Goal: Obtain resource: Download file/media

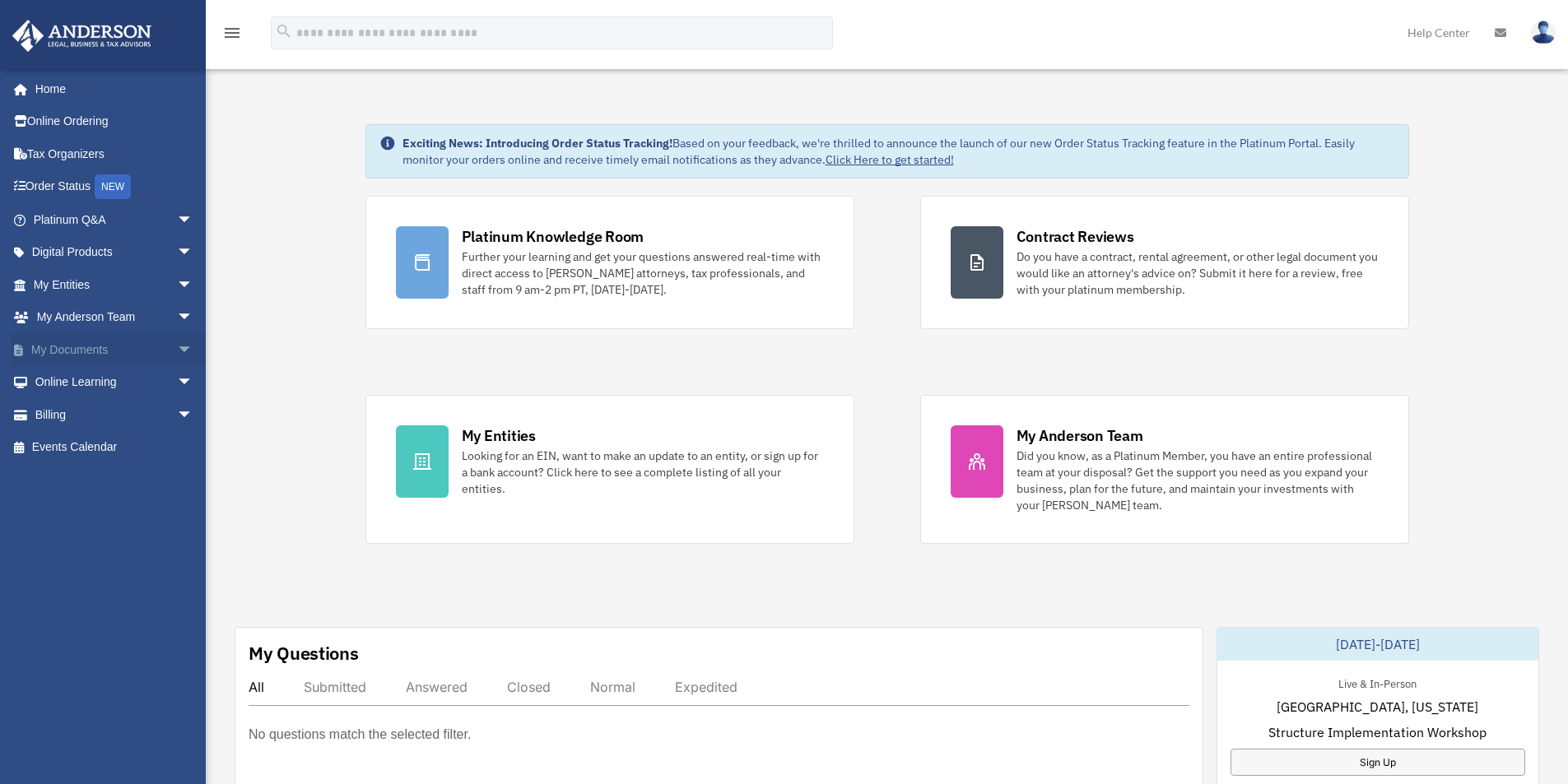
click at [177, 349] on span "arrow_drop_down" at bounding box center [193, 350] width 33 height 33
click at [78, 379] on link "Box" at bounding box center [121, 382] width 195 height 33
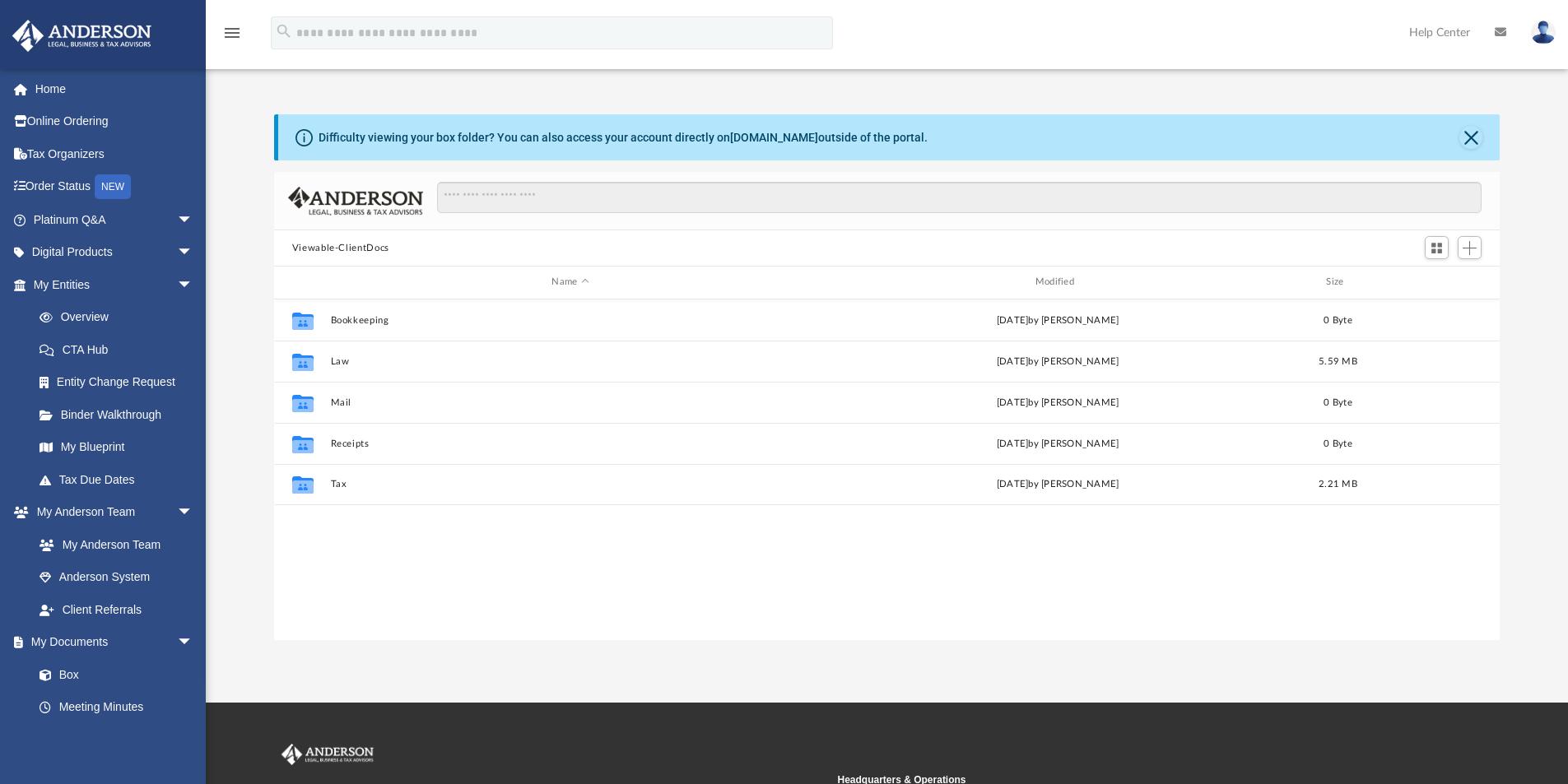
scroll to position [362, 1213]
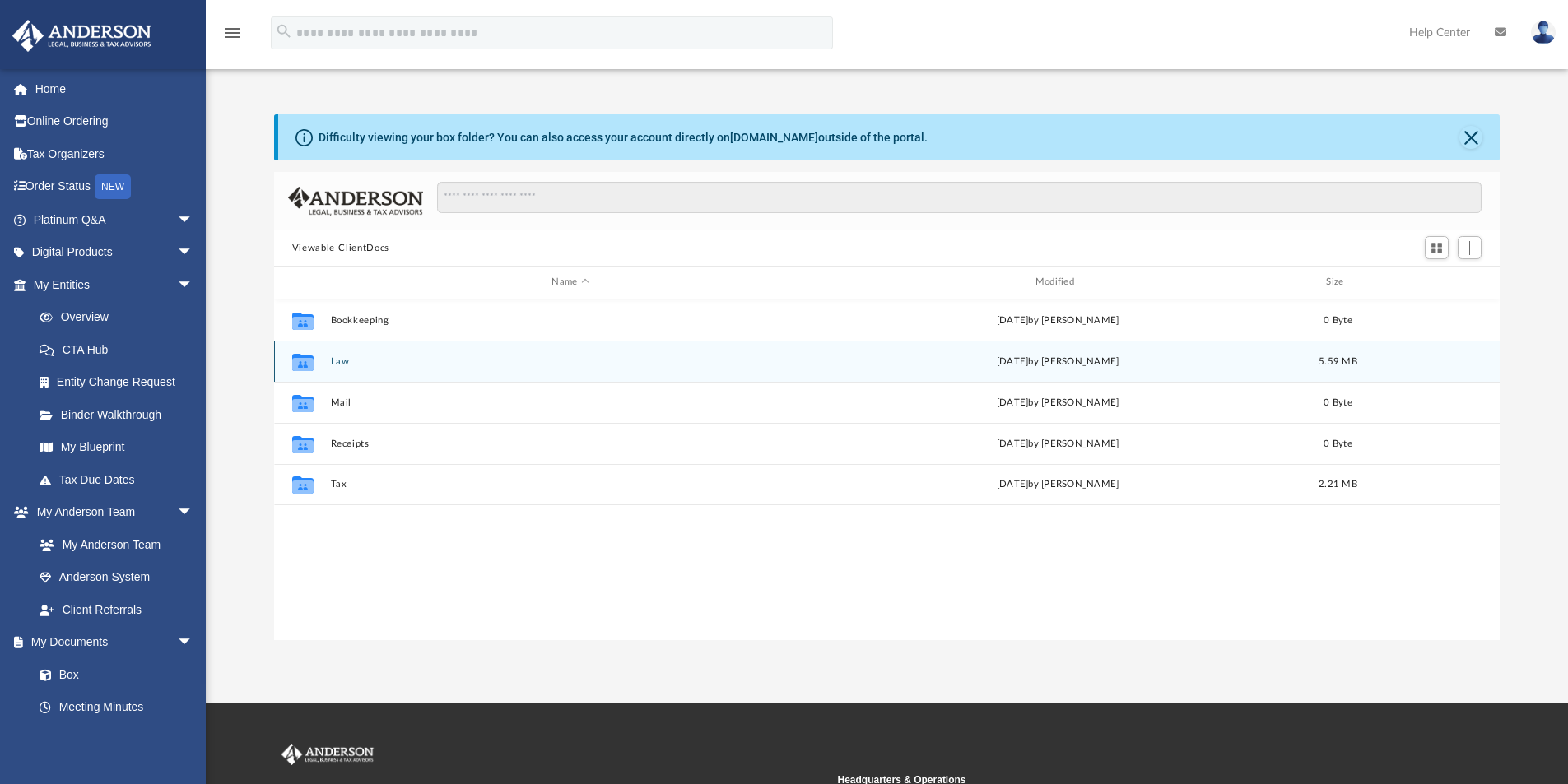
click at [348, 362] on button "Law" at bounding box center [570, 361] width 480 height 10
click at [339, 360] on button "RLT" at bounding box center [570, 361] width 480 height 10
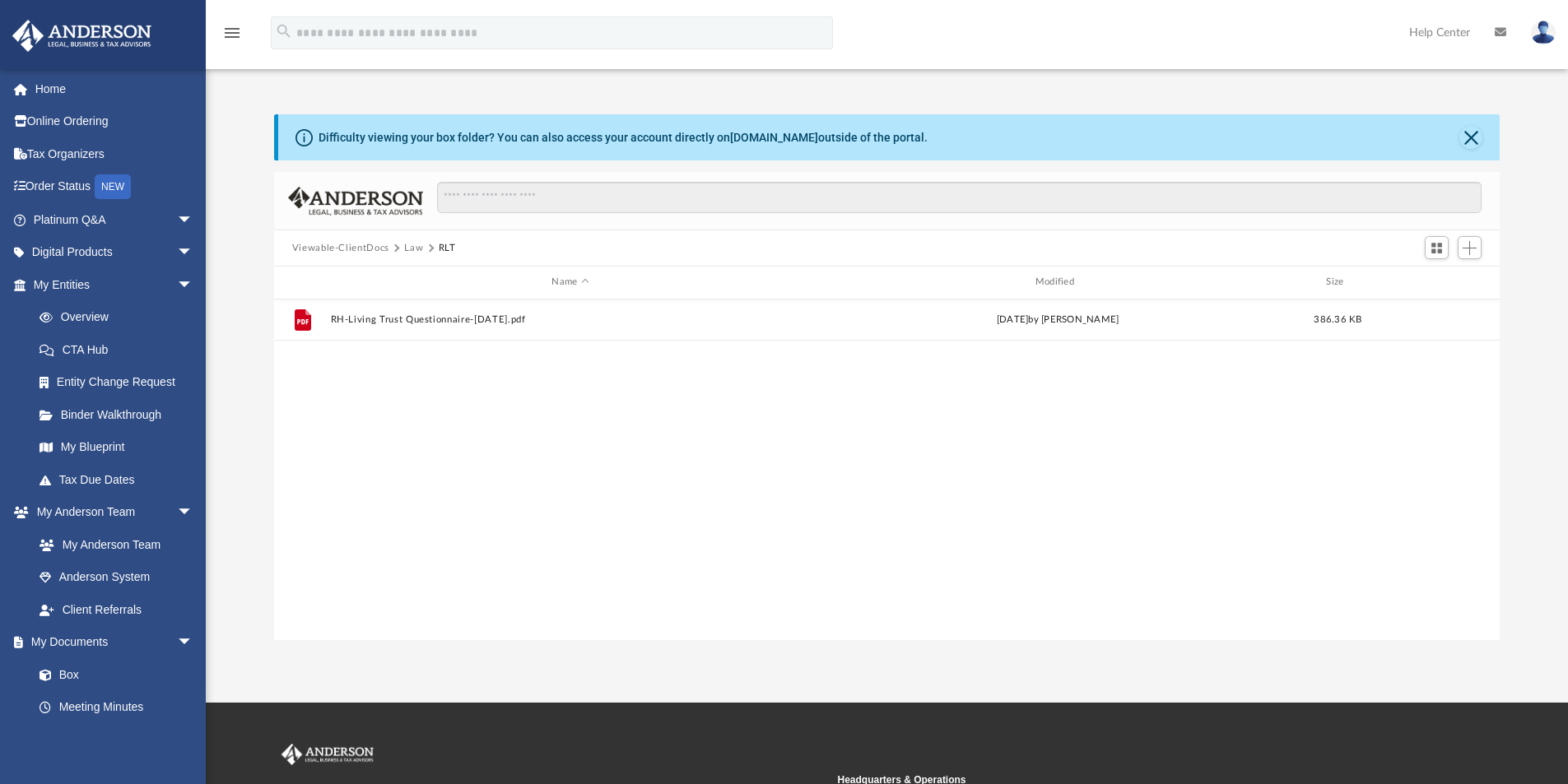
click at [410, 249] on button "Law" at bounding box center [413, 248] width 19 height 15
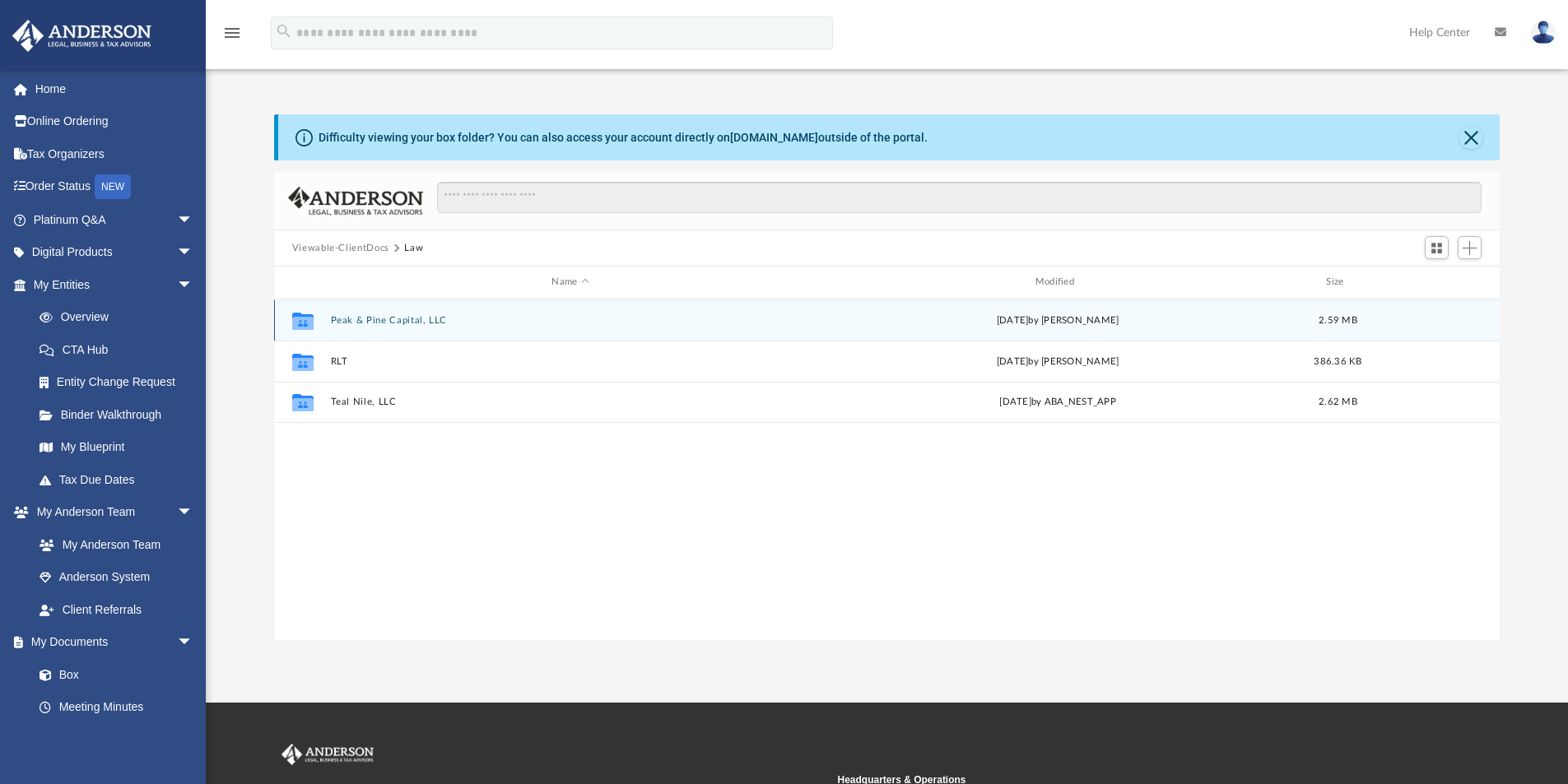
click at [419, 320] on button "Peak & Pine Capital, LLC" at bounding box center [570, 320] width 480 height 10
click at [369, 322] on button "Initial Docs" at bounding box center [570, 319] width 480 height 10
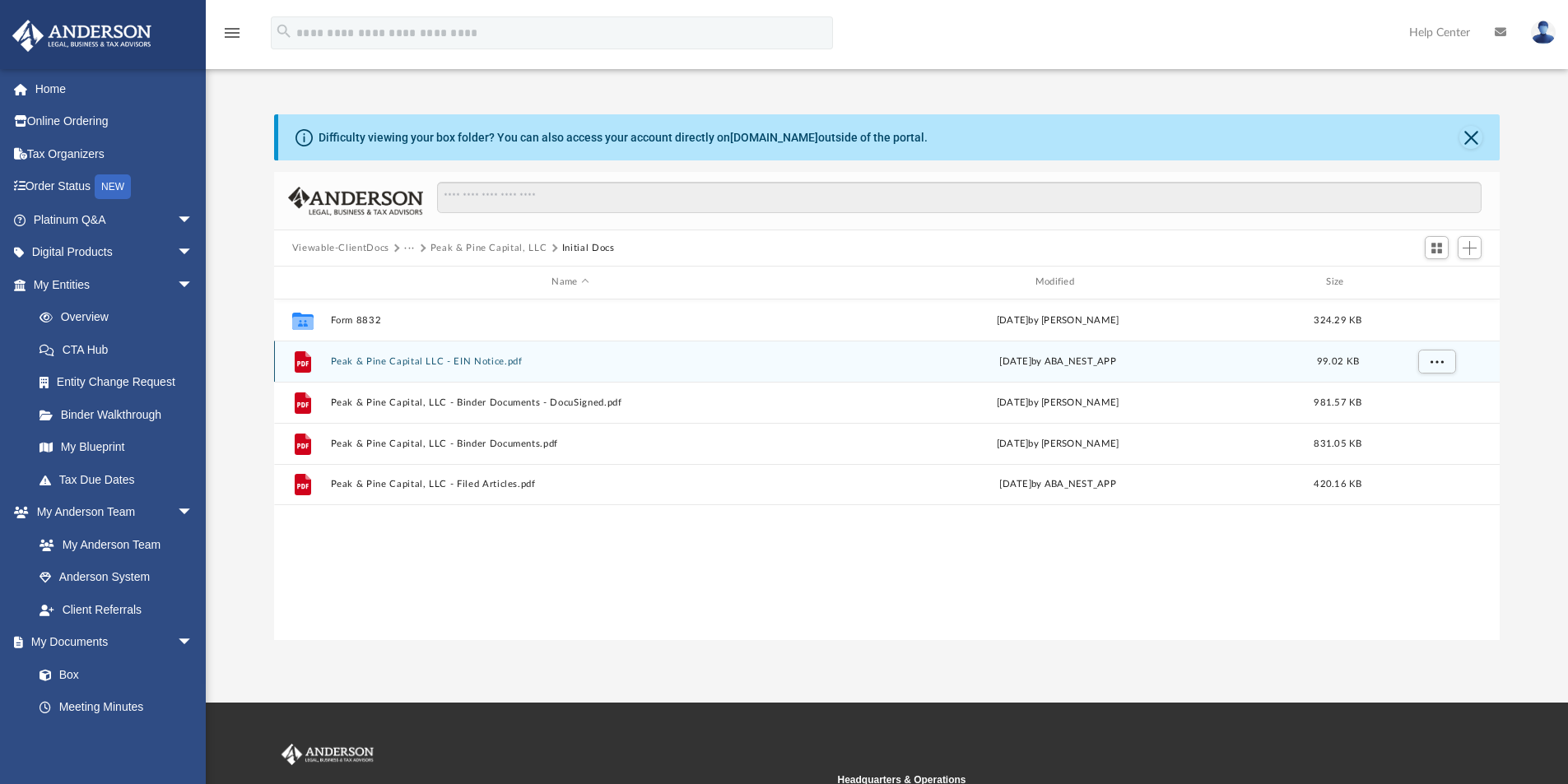
click at [502, 362] on button "Peak & Pine Capital LLC - EIN Notice.pdf" at bounding box center [570, 361] width 480 height 10
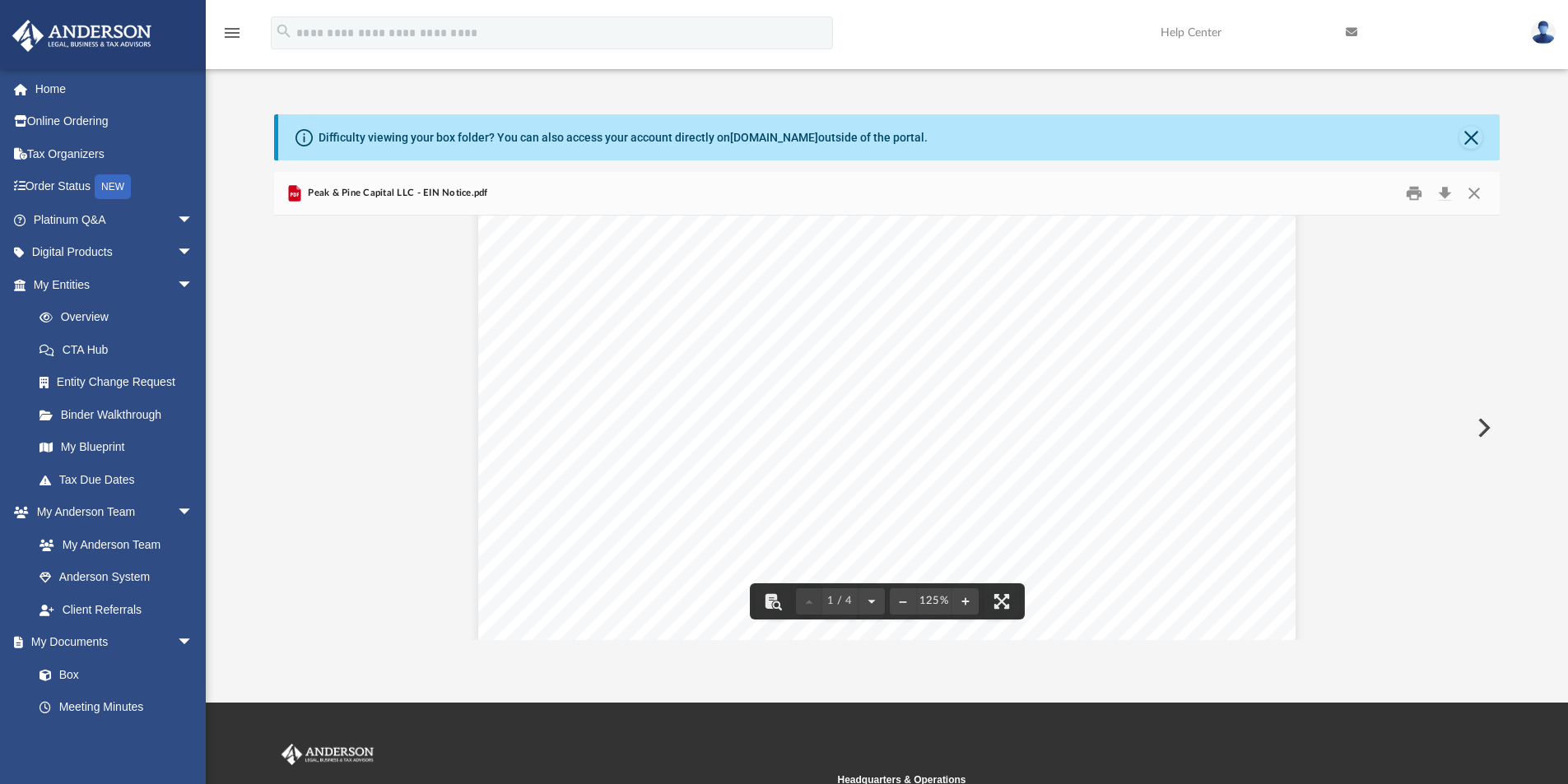
scroll to position [0, 0]
click at [1469, 131] on button "Close" at bounding box center [1470, 137] width 23 height 23
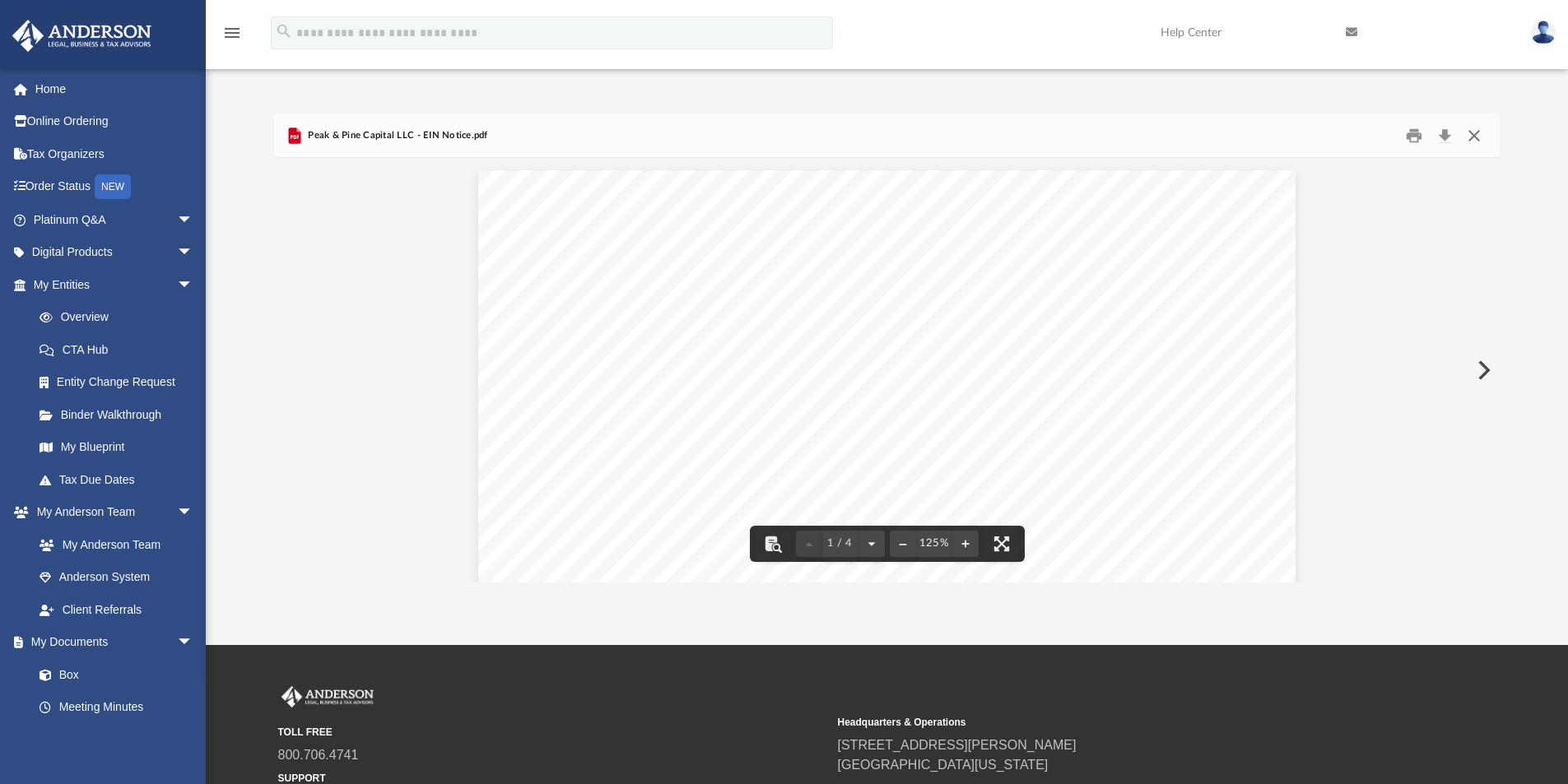
click at [1481, 136] on button "Close" at bounding box center [1474, 136] width 30 height 25
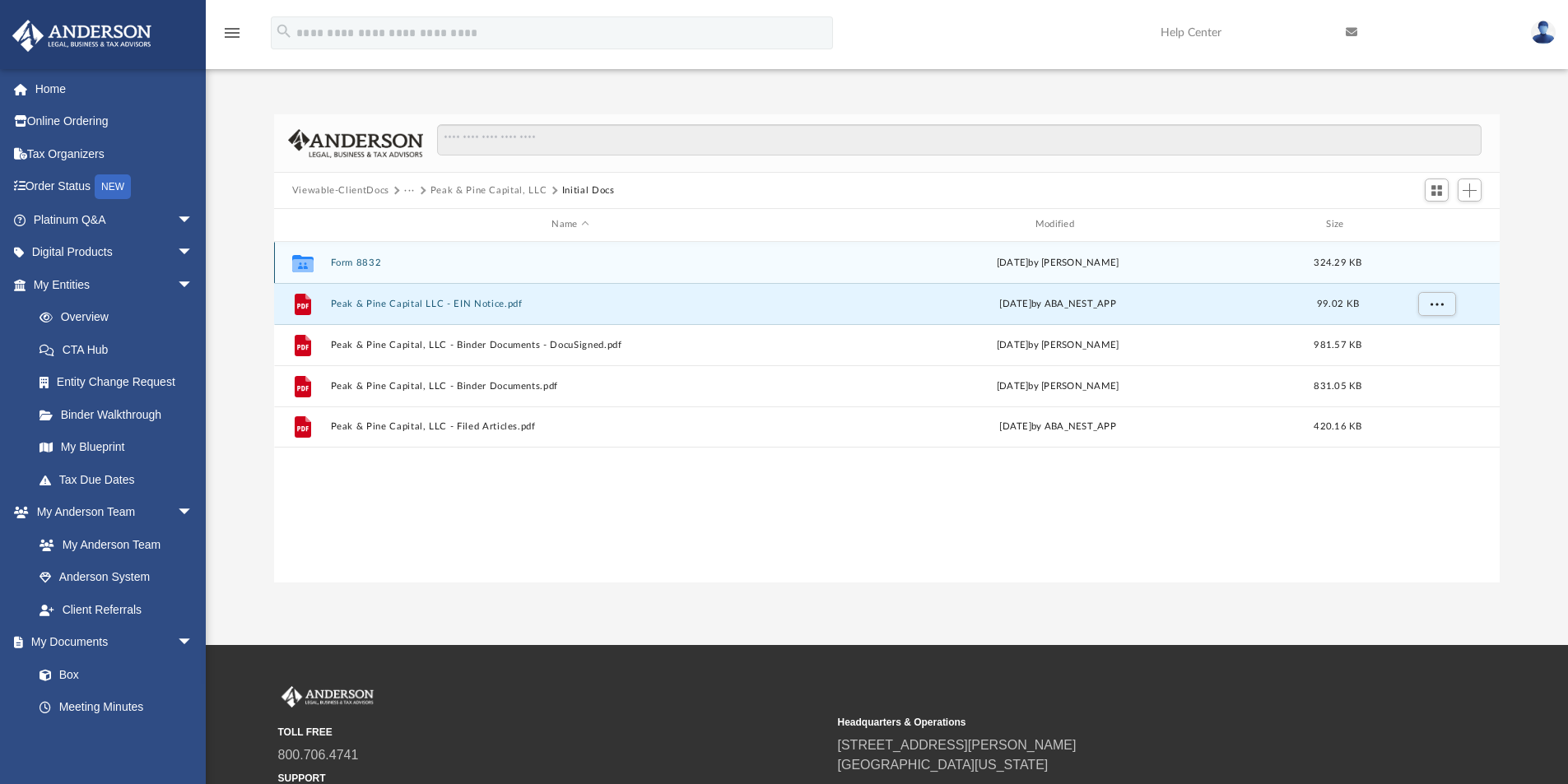
click at [369, 261] on button "Form 8832" at bounding box center [570, 262] width 480 height 10
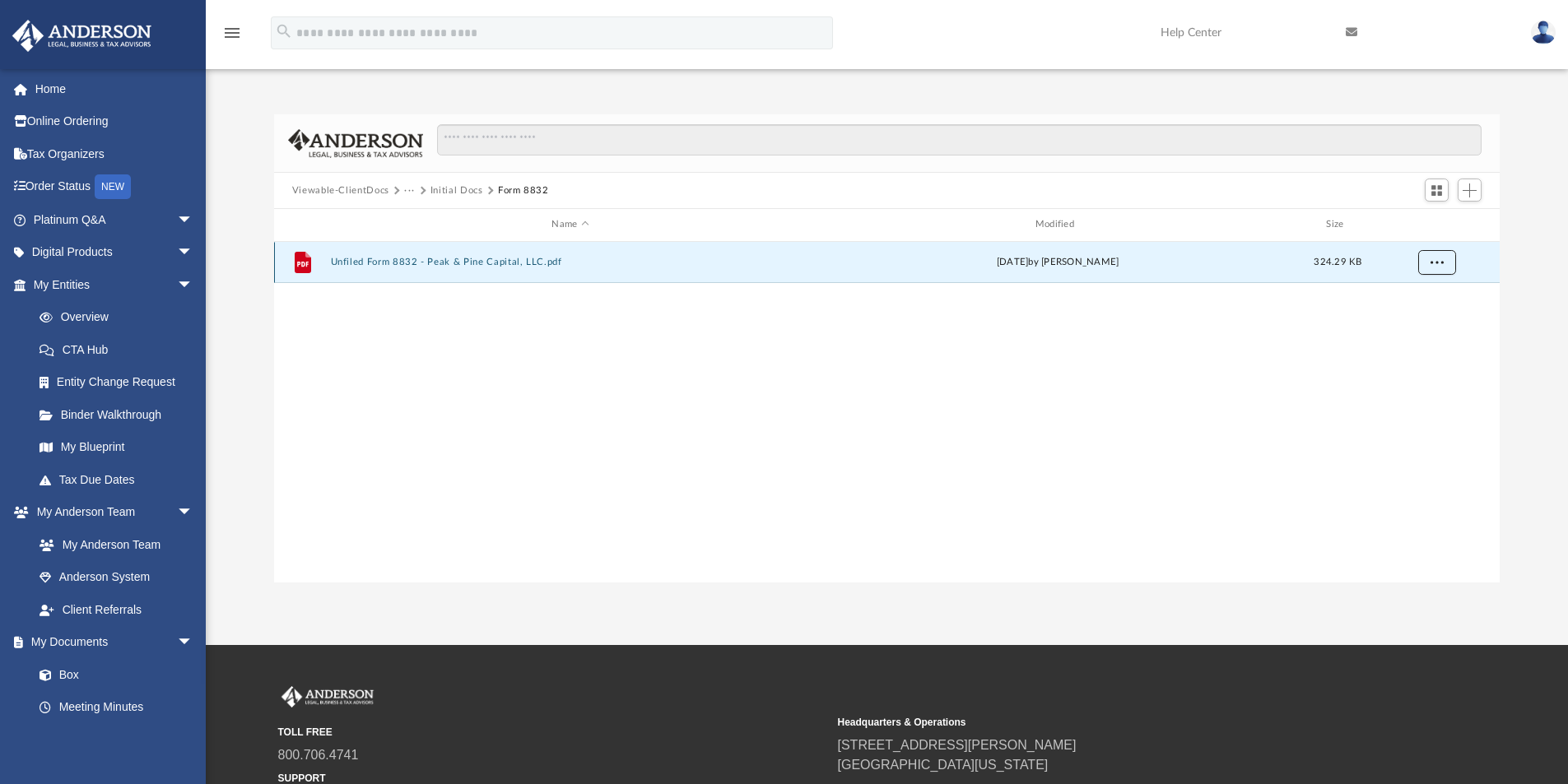
click at [1441, 261] on span "More options" at bounding box center [1436, 262] width 13 height 9
click at [1424, 322] on li "Download" at bounding box center [1421, 321] width 47 height 18
click at [1470, 189] on span "Add" at bounding box center [1469, 190] width 14 height 14
click at [1133, 405] on div "File Unfiled Form 8832 - Peak & Pine Capital, LLC.pdf [DATE] by [PERSON_NAME] 3…" at bounding box center [888, 412] width 1226 height 340
click at [1467, 189] on span "Add" at bounding box center [1469, 190] width 14 height 14
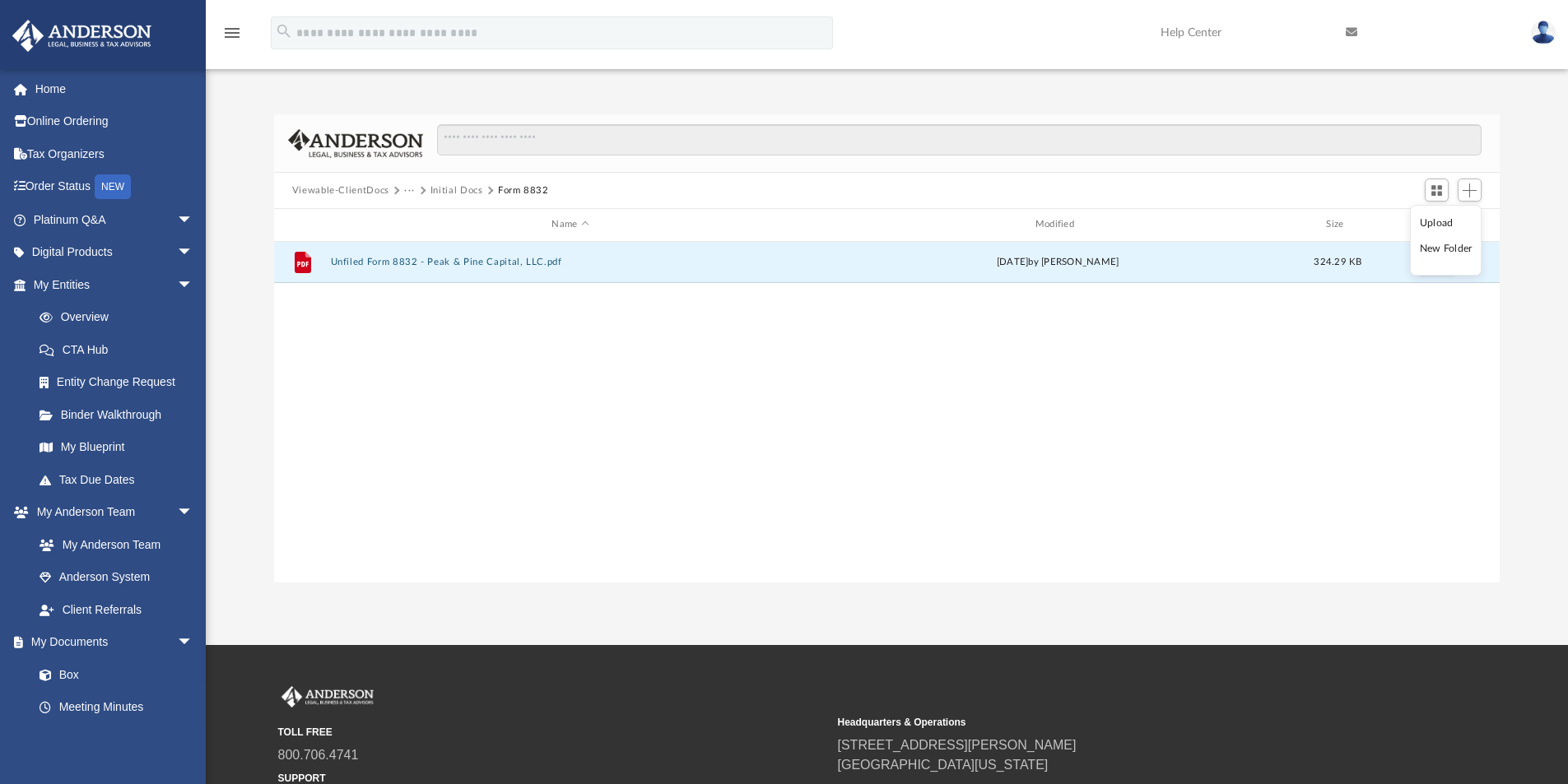
click at [1429, 224] on li "Upload" at bounding box center [1446, 223] width 53 height 18
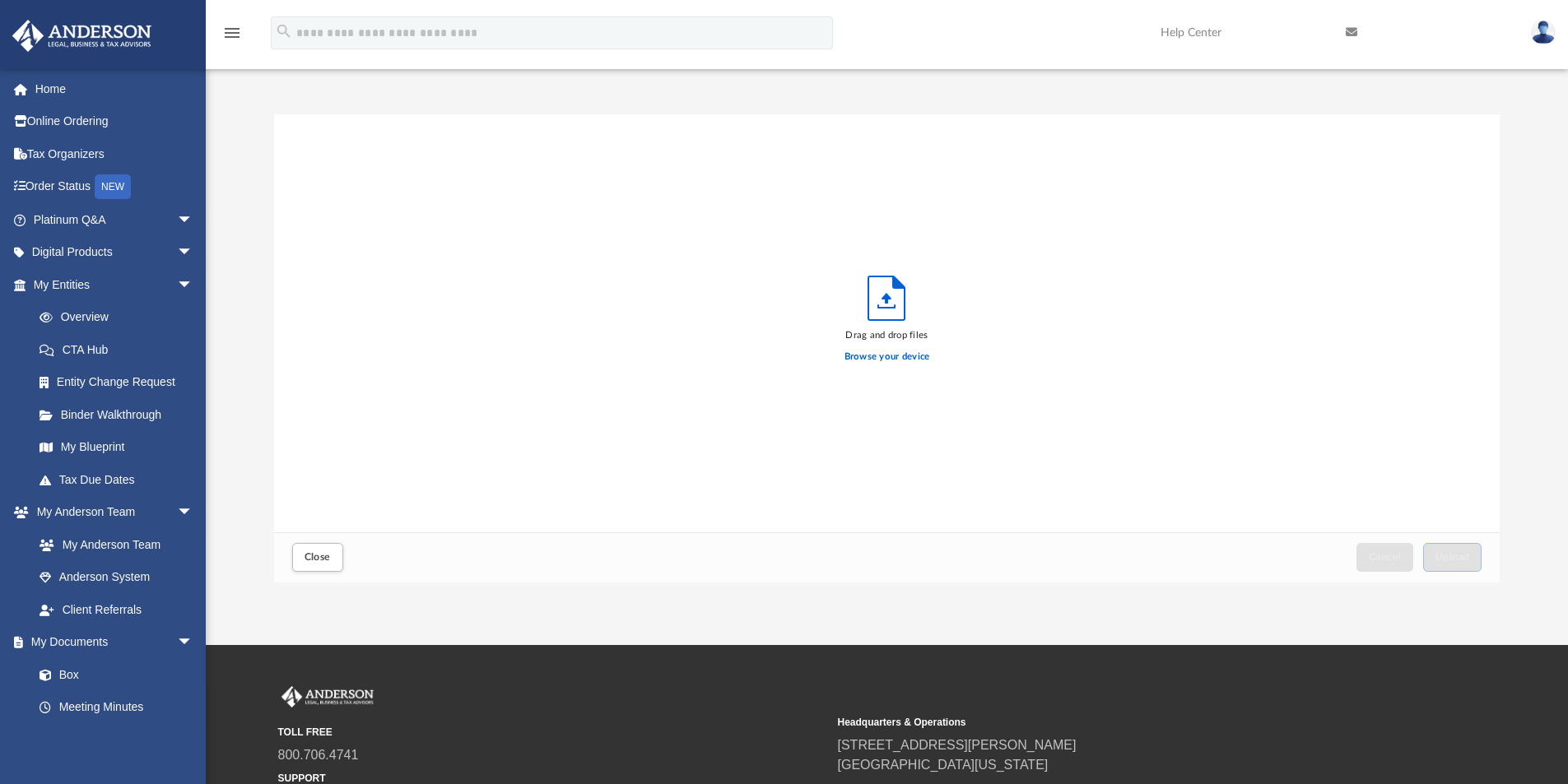
scroll to position [405, 1213]
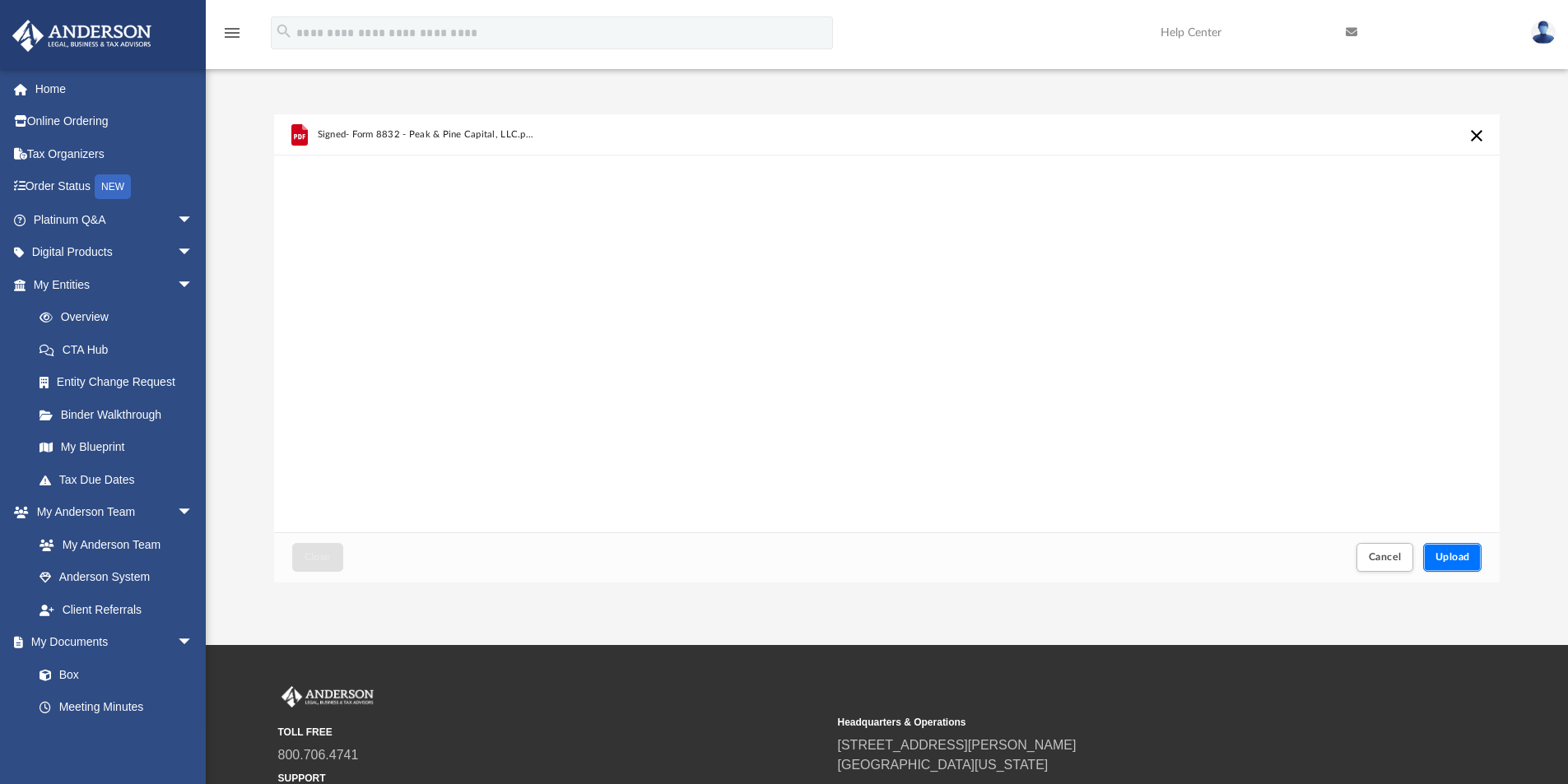
click at [1458, 564] on button "Upload" at bounding box center [1453, 557] width 60 height 29
click at [320, 557] on span "Close" at bounding box center [317, 556] width 26 height 10
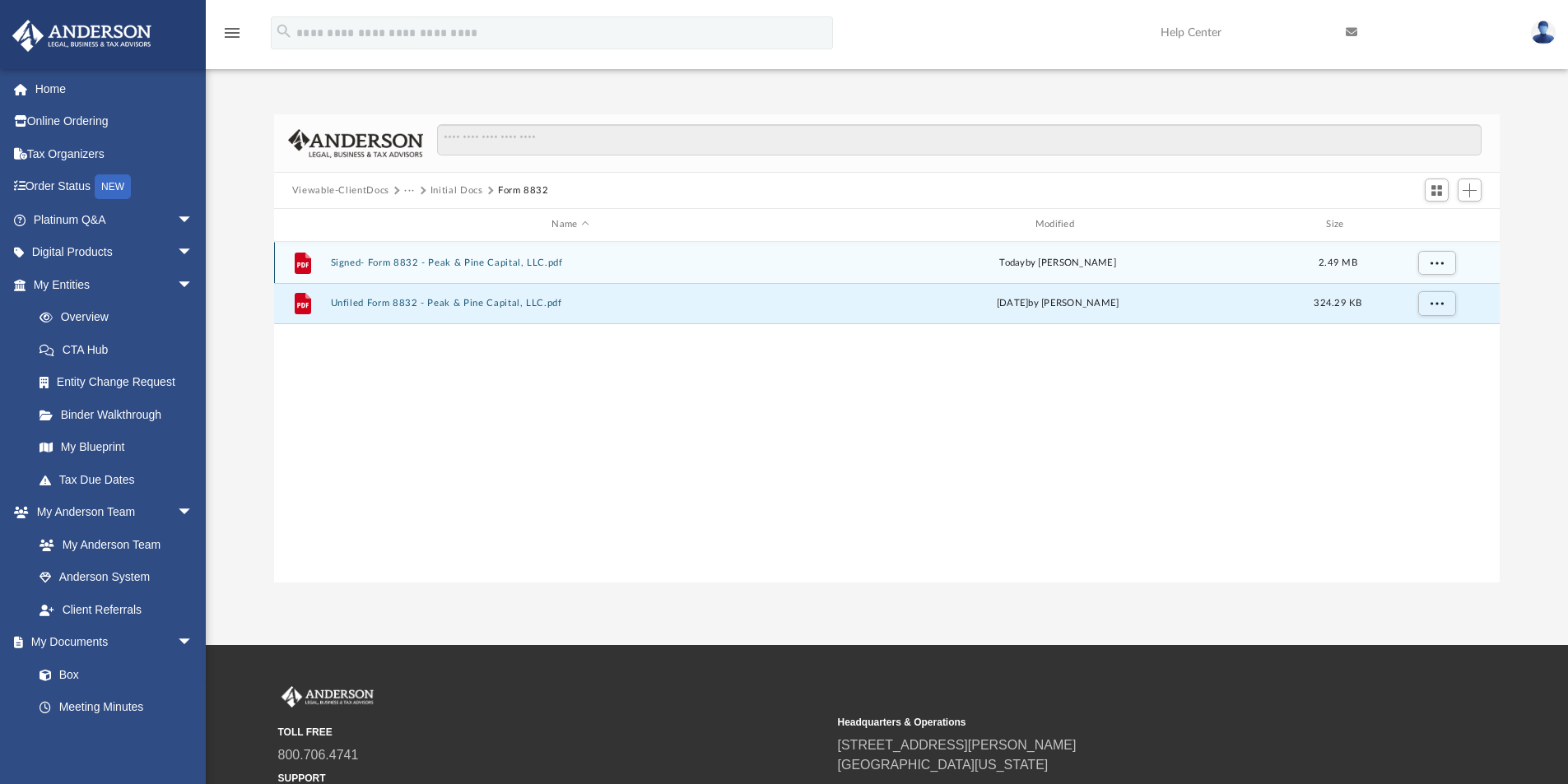
click at [525, 262] on button "Signed- Form 8832 - Peak & Pine Capital, LLC.pdf" at bounding box center [570, 262] width 480 height 10
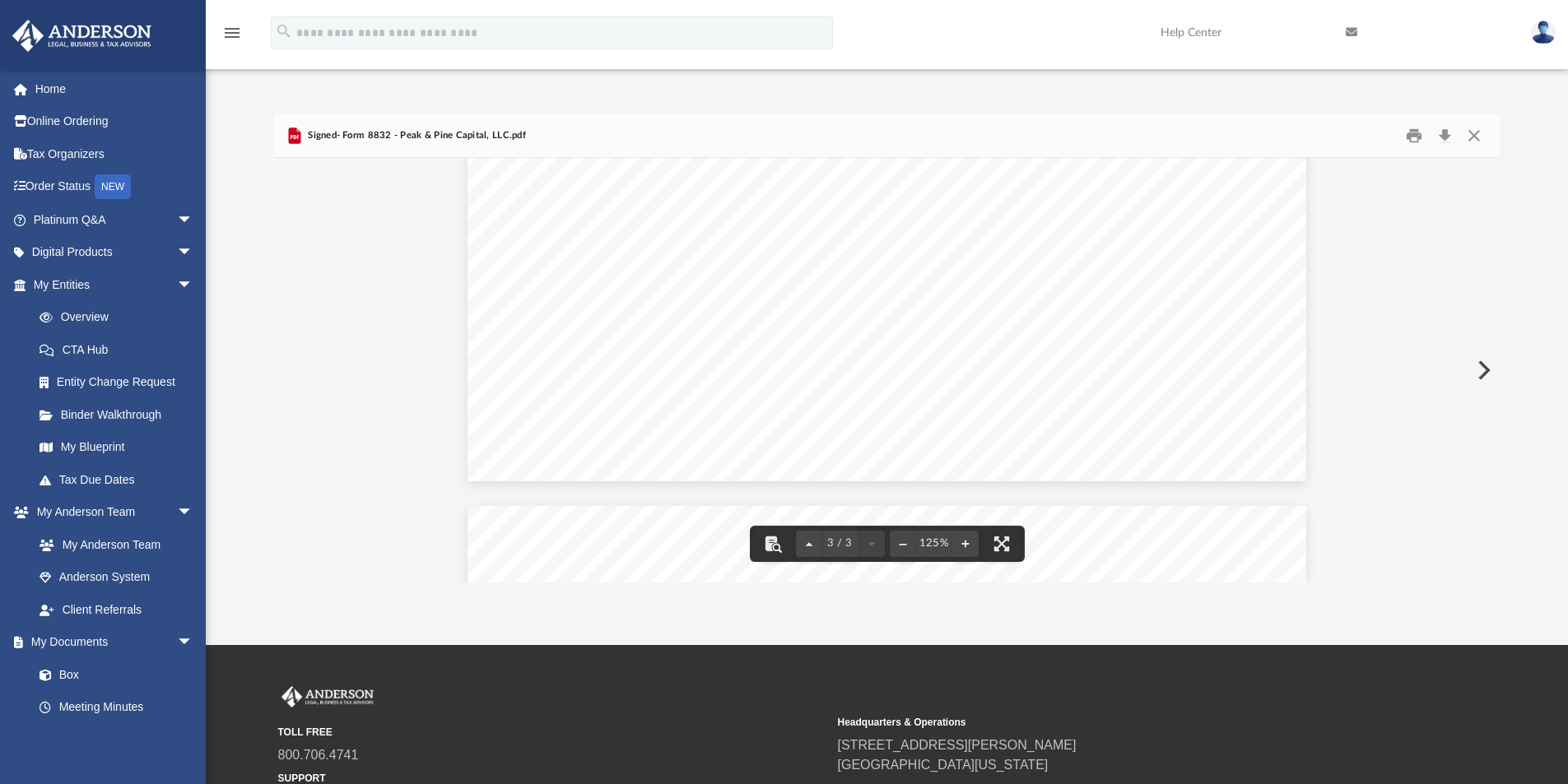
scroll to position [1398, 0]
click at [1471, 134] on button "Close" at bounding box center [1474, 136] width 30 height 25
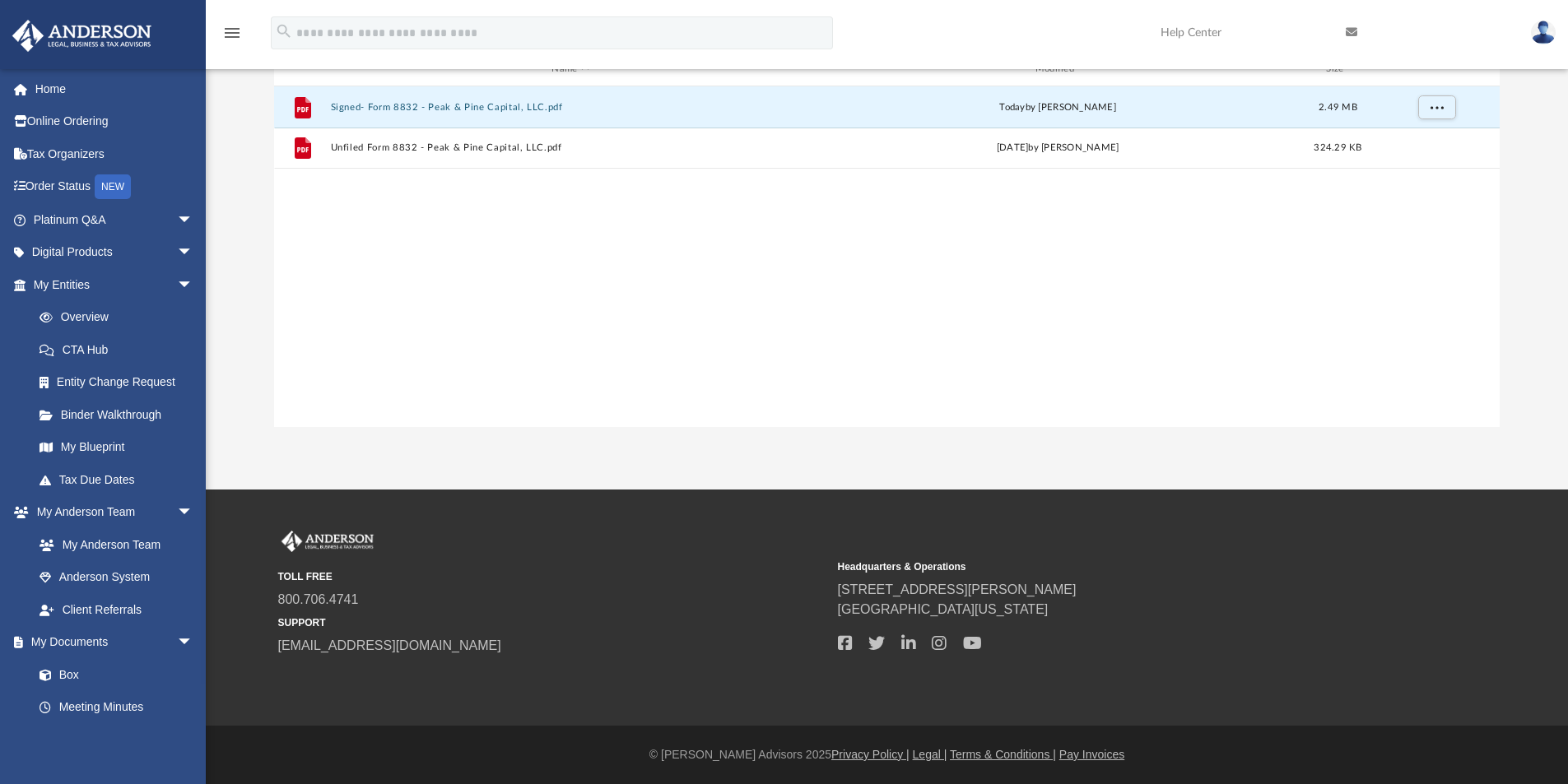
scroll to position [0, 0]
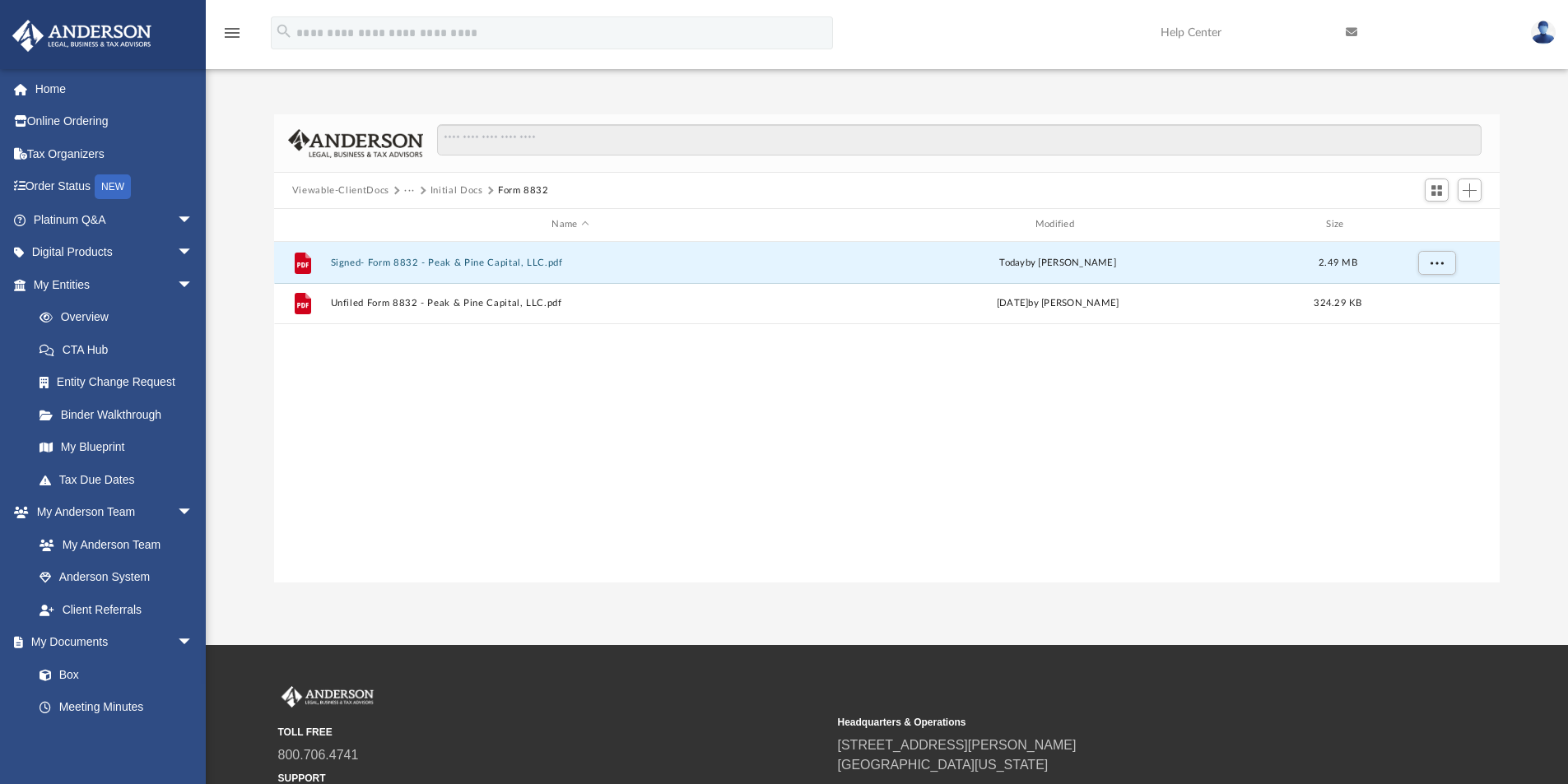
click at [452, 188] on button "Initial Docs" at bounding box center [457, 191] width 53 height 15
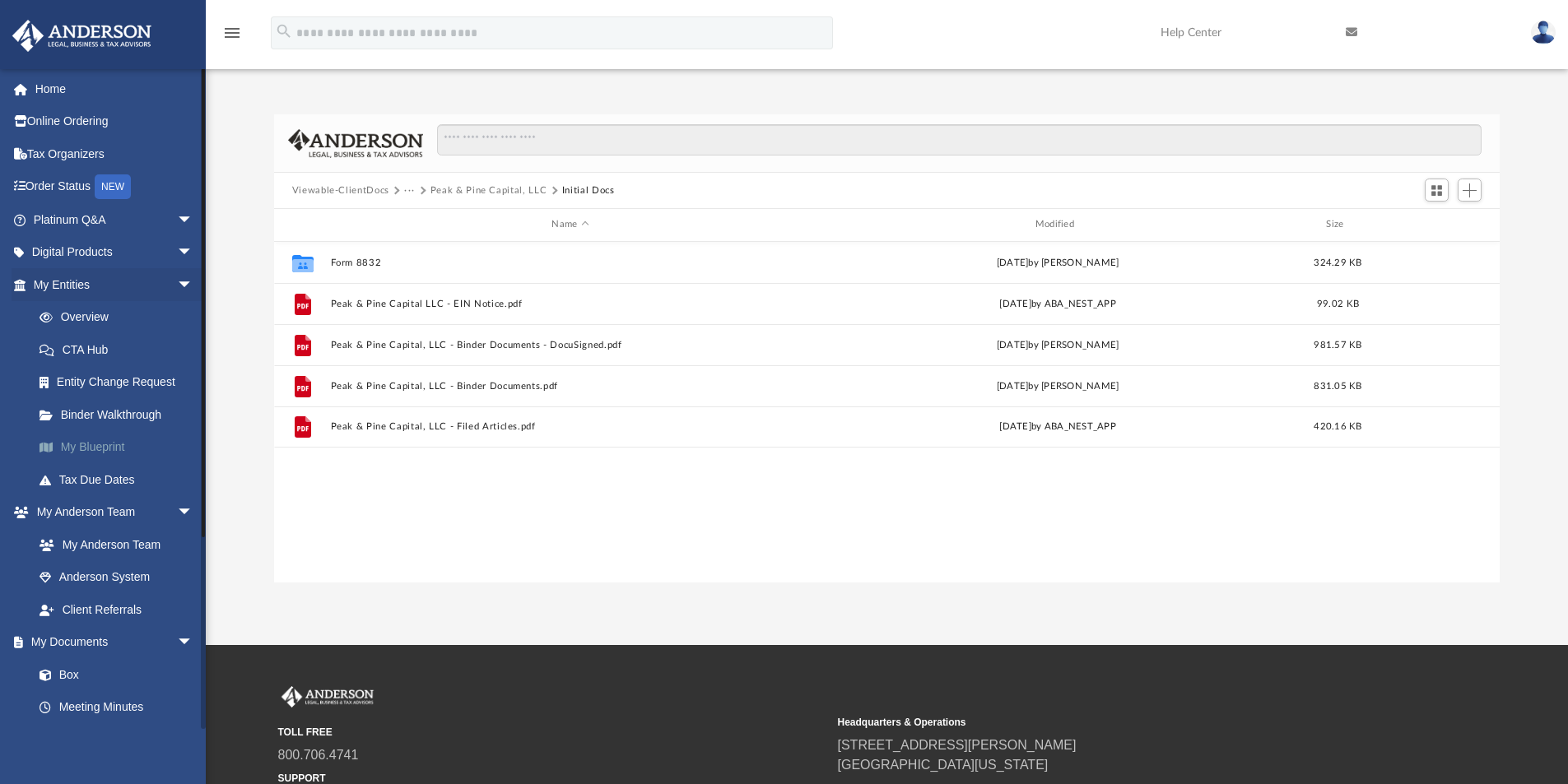
click at [121, 445] on link "My Blueprint" at bounding box center [121, 446] width 195 height 33
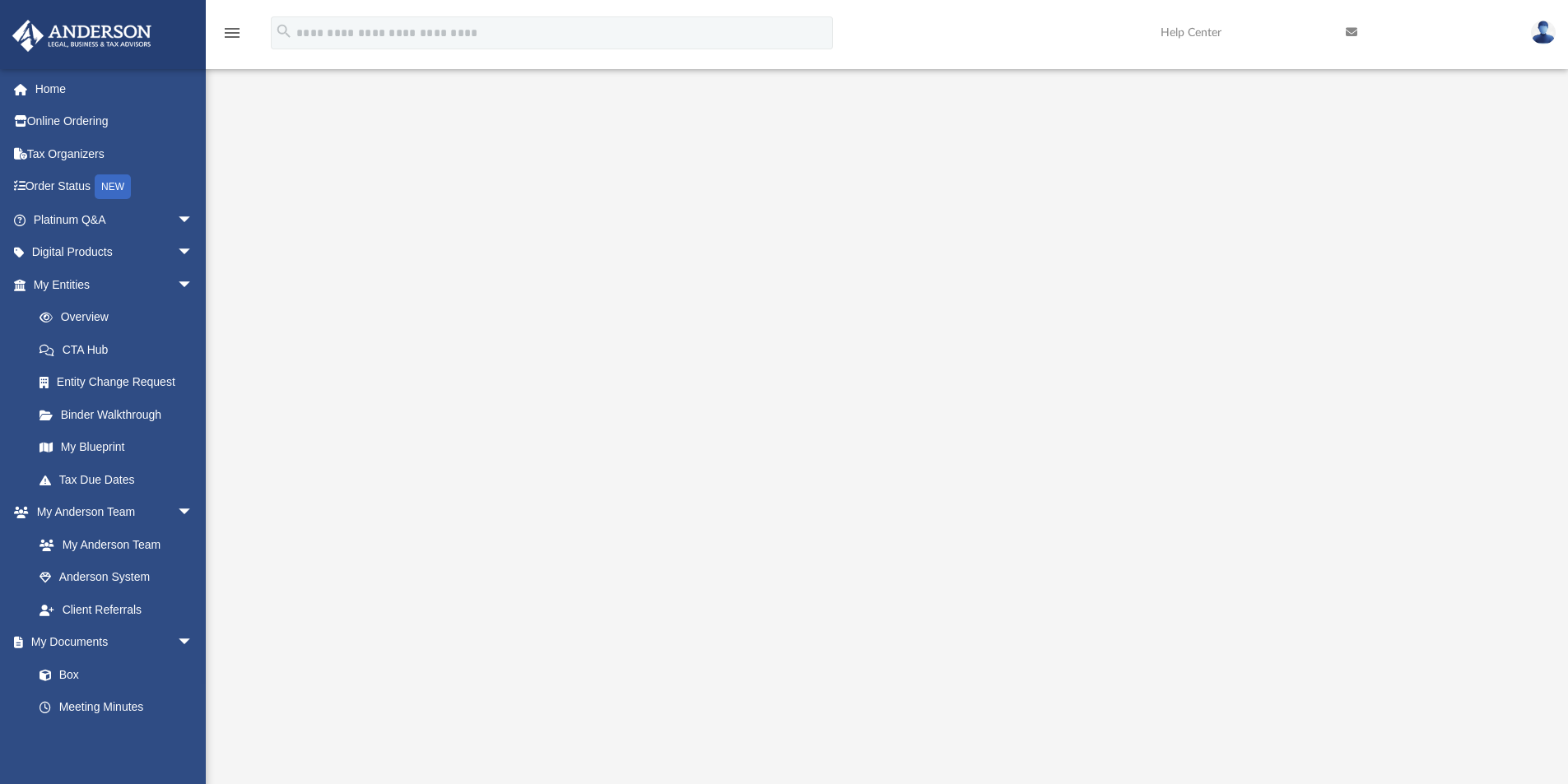
click at [1445, 423] on div at bounding box center [888, 444] width 1226 height 658
click at [1549, 33] on img at bounding box center [1543, 33] width 25 height 24
click at [1254, 142] on link "Logout" at bounding box center [1295, 143] width 165 height 33
